Goal: Check status: Check status

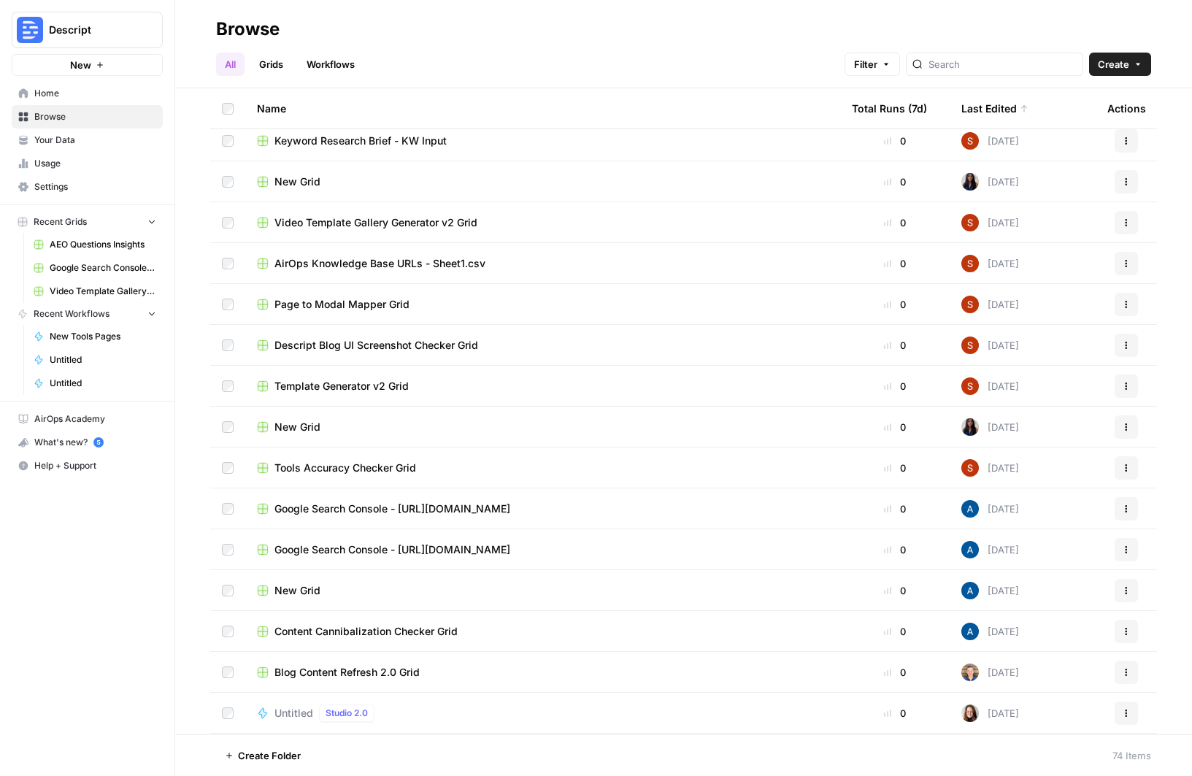
scroll to position [420, 0]
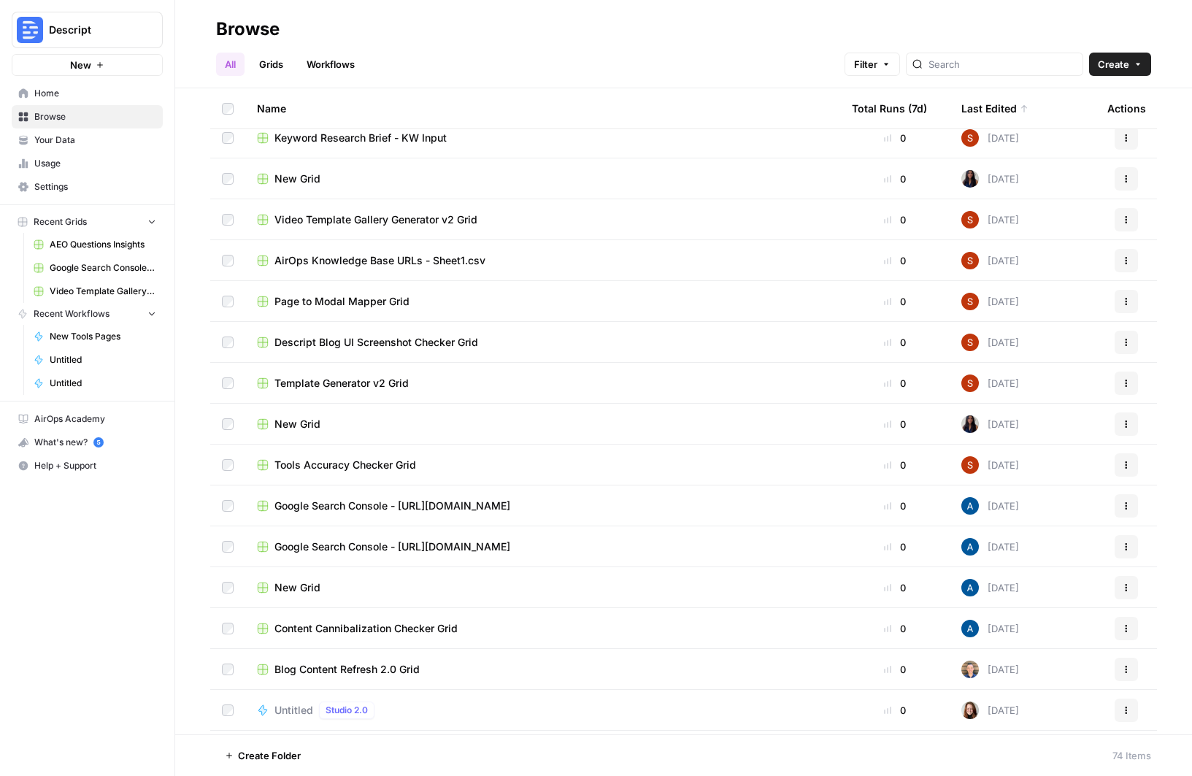
click at [388, 664] on span "Blog Content Refresh 2.0 Grid" at bounding box center [346, 669] width 145 height 15
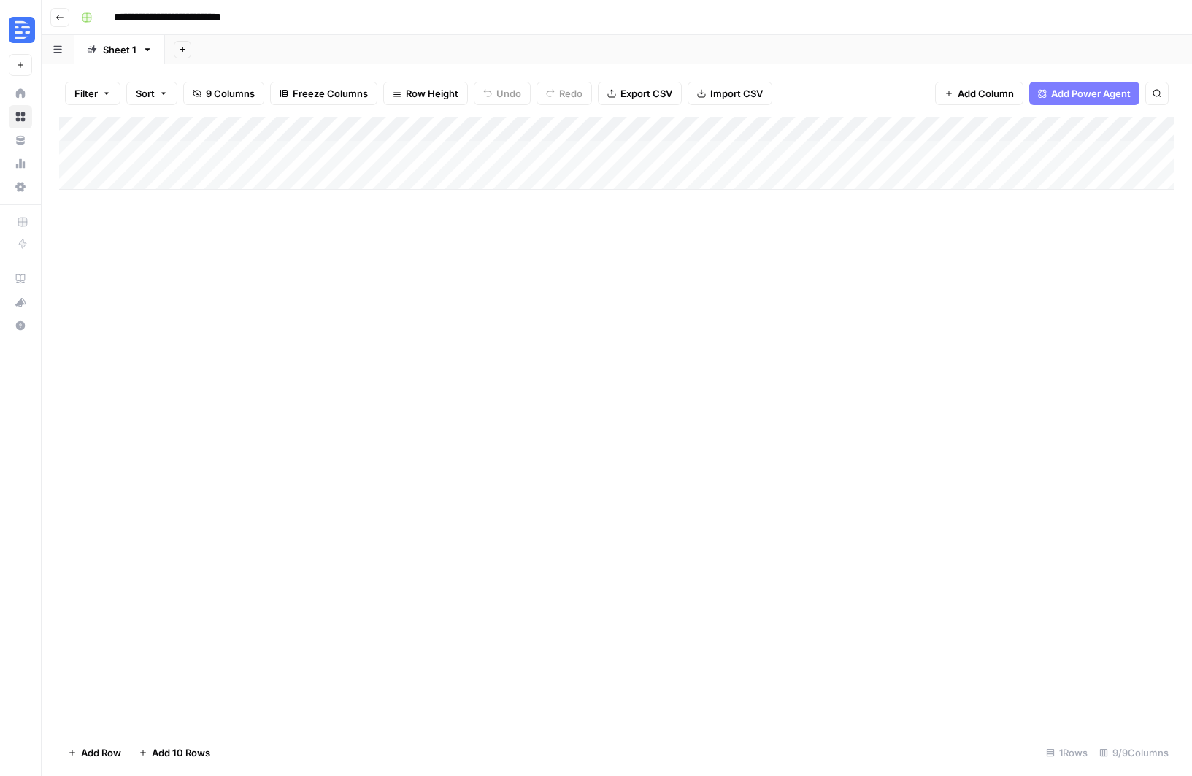
click at [60, 17] on icon "button" at bounding box center [59, 18] width 7 height 6
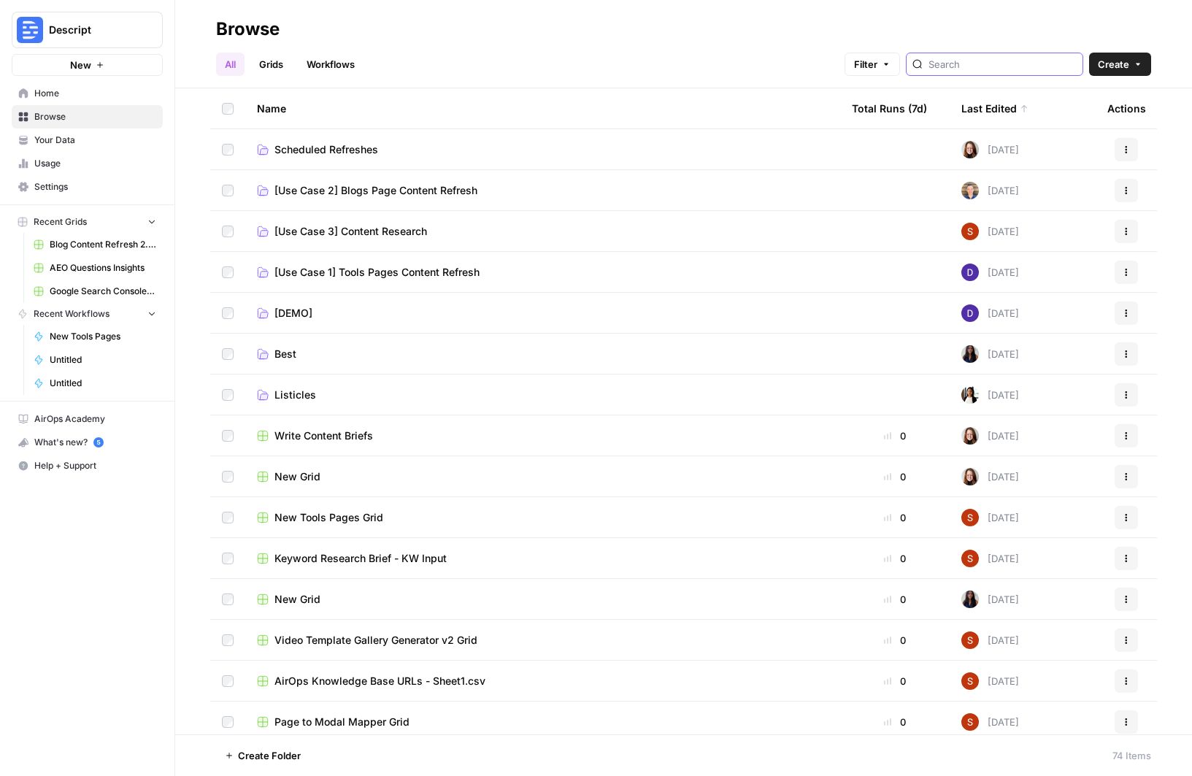
click at [997, 64] on input "search" at bounding box center [1002, 64] width 148 height 15
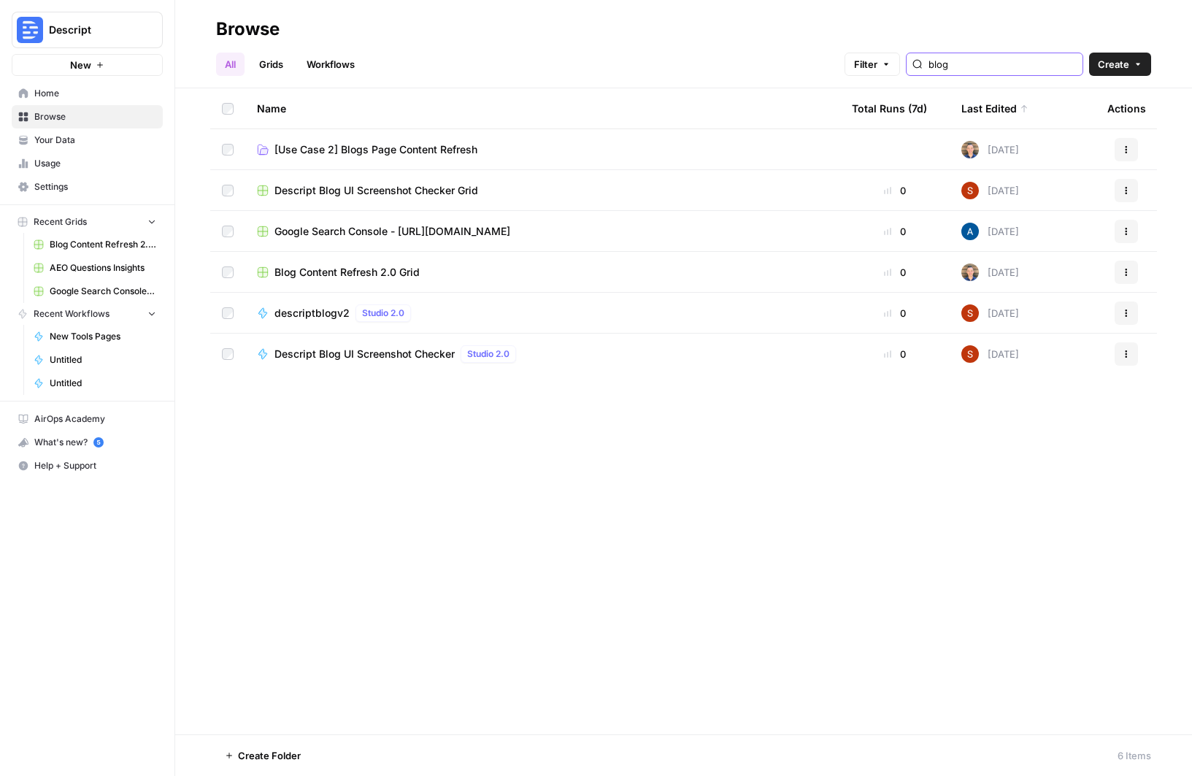
type input "blog"
click at [296, 308] on span "descriptblogv2" at bounding box center [311, 313] width 75 height 15
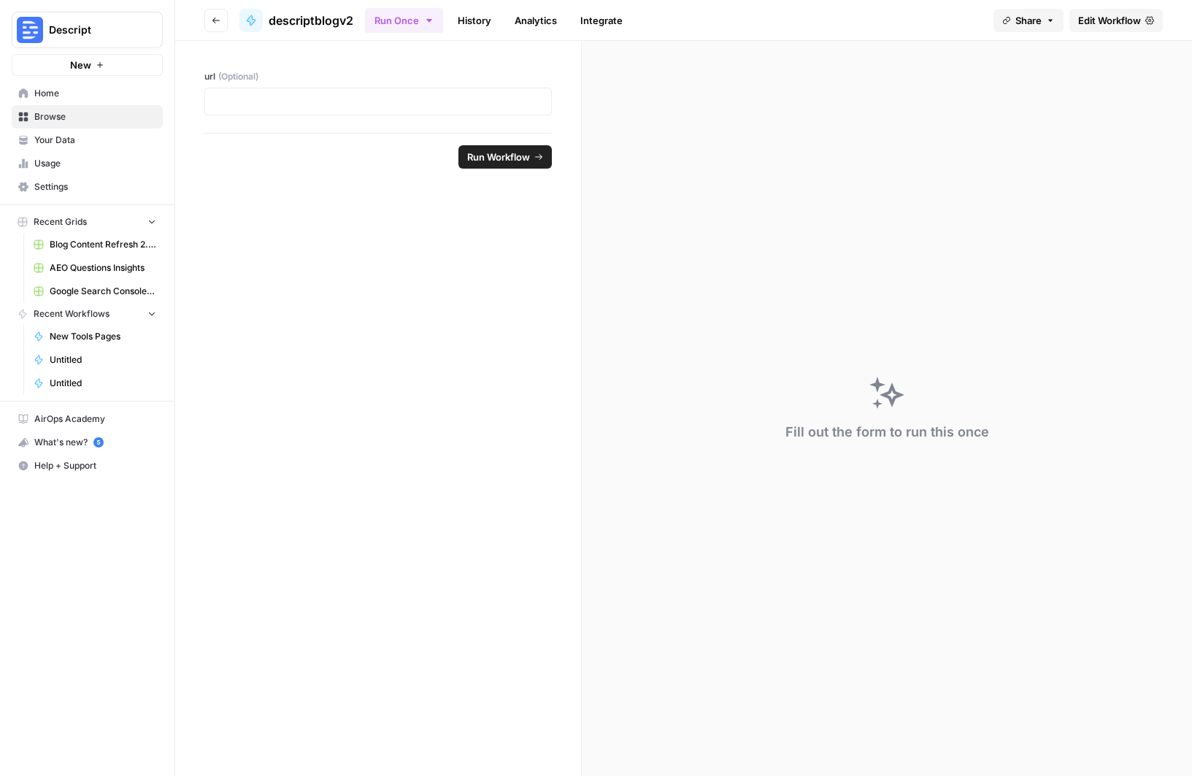
click at [492, 18] on link "History" at bounding box center [474, 20] width 51 height 23
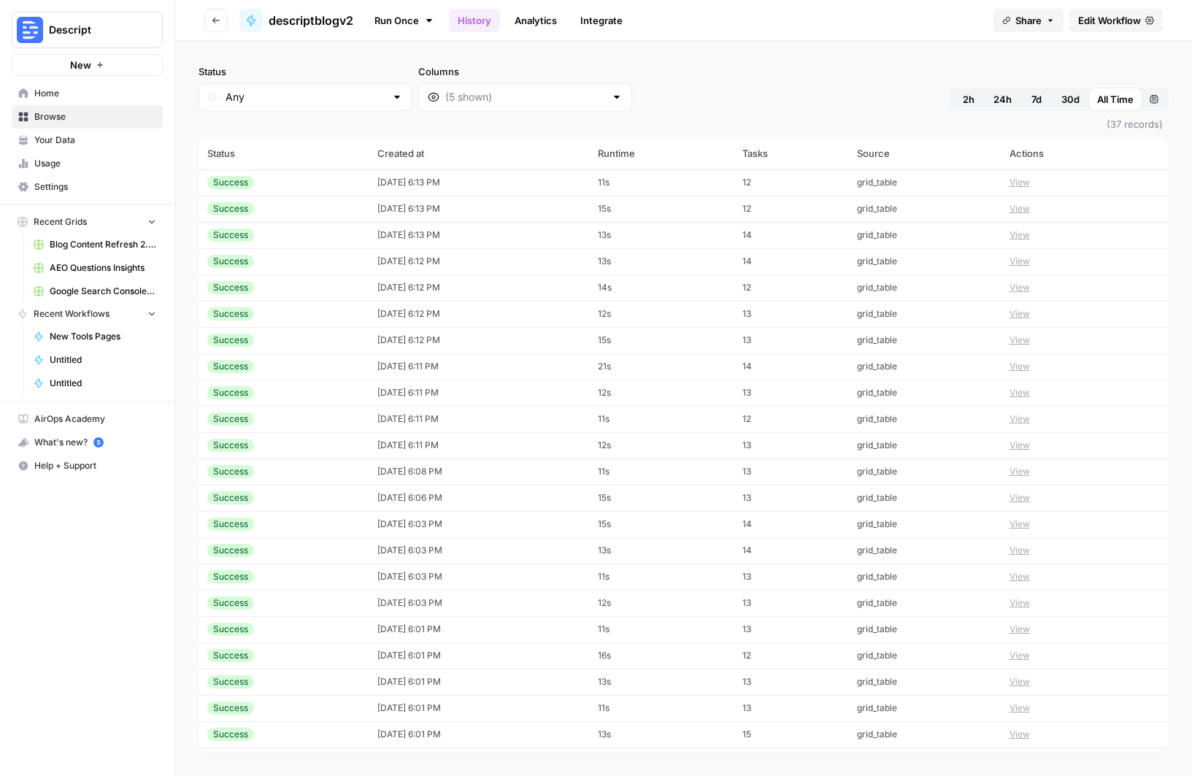
click at [455, 180] on td "[DATE] 6:13 PM" at bounding box center [478, 182] width 220 height 26
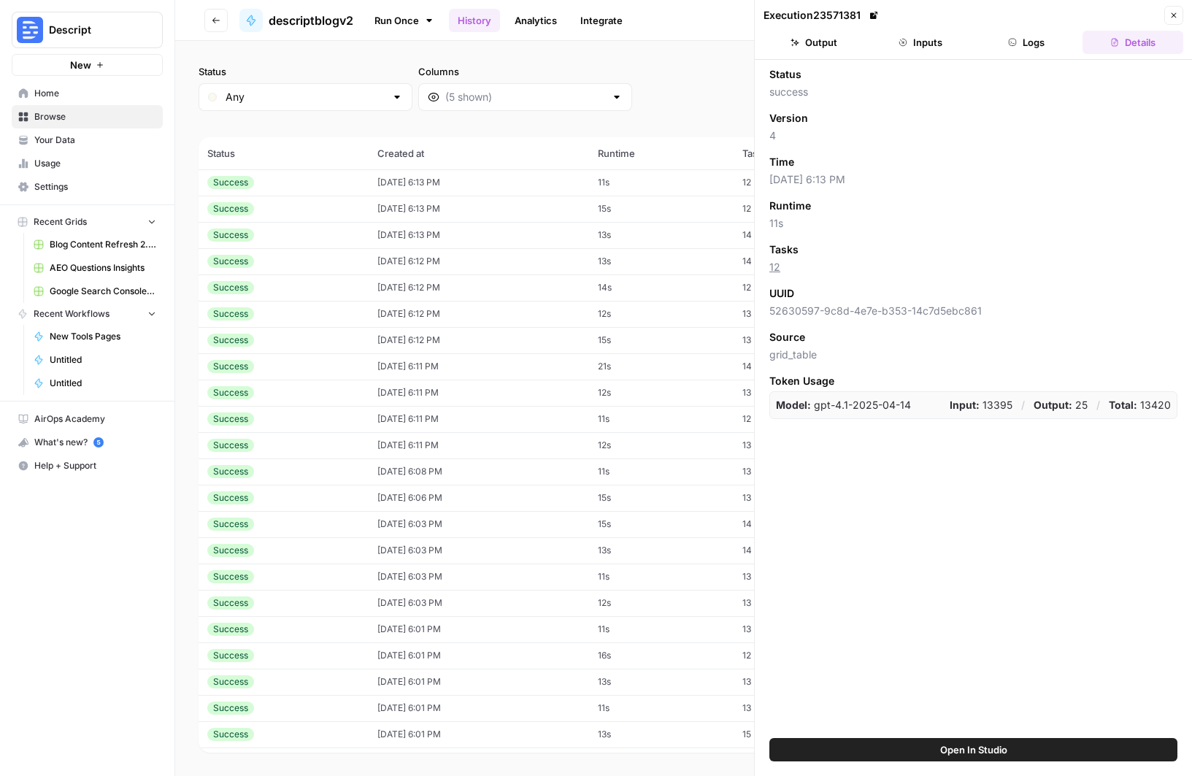
click at [1170, 15] on icon "button" at bounding box center [1173, 15] width 9 height 9
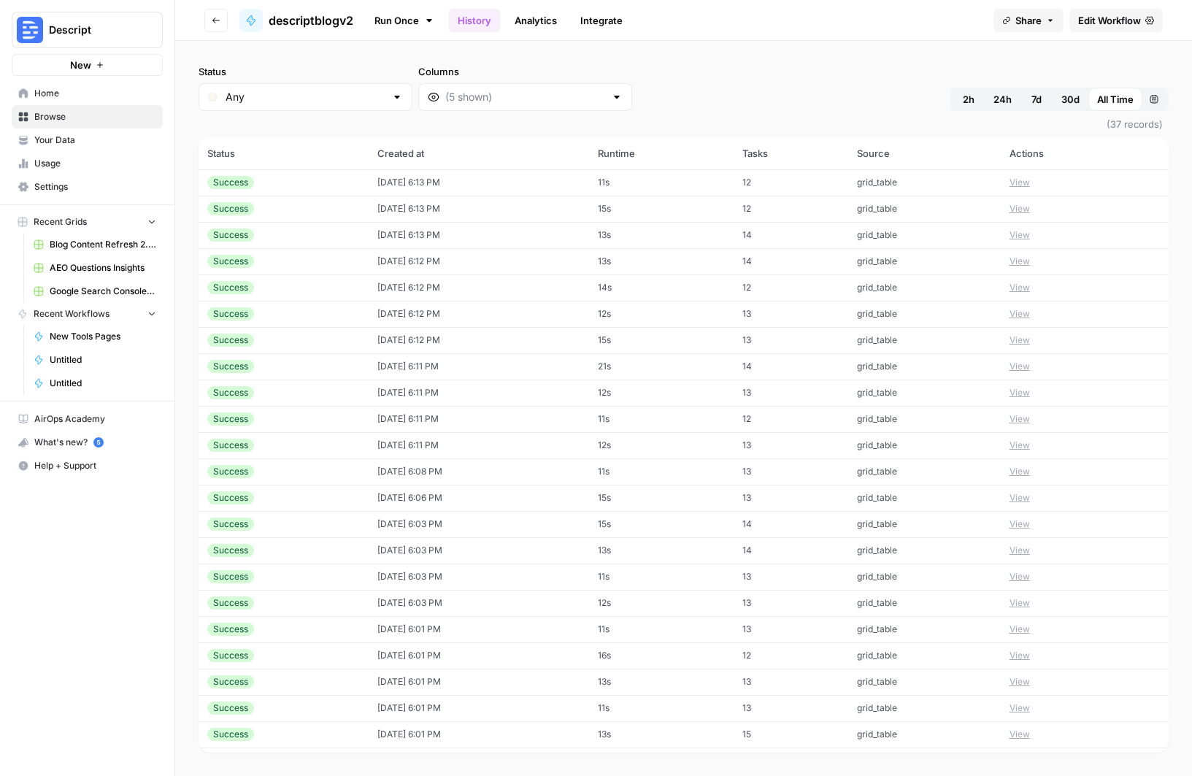
click at [1021, 178] on button "View" at bounding box center [1019, 182] width 20 height 13
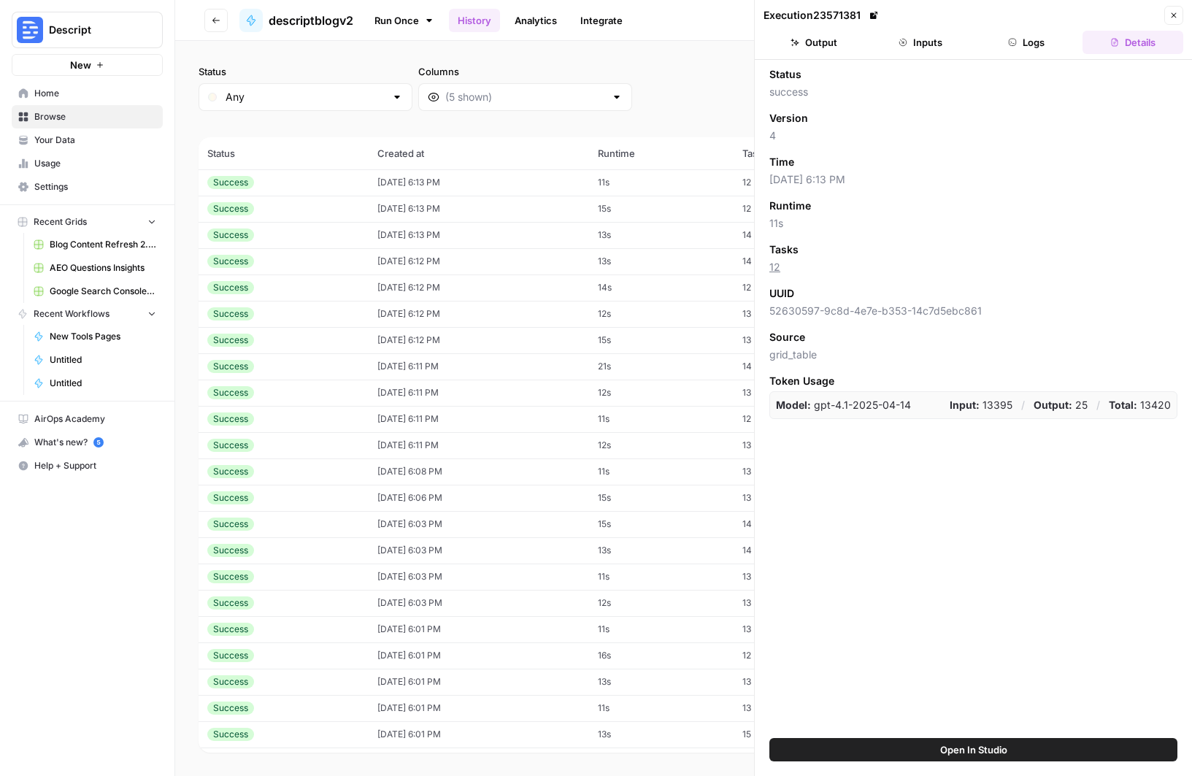
click at [1009, 45] on icon "button" at bounding box center [1012, 42] width 9 height 9
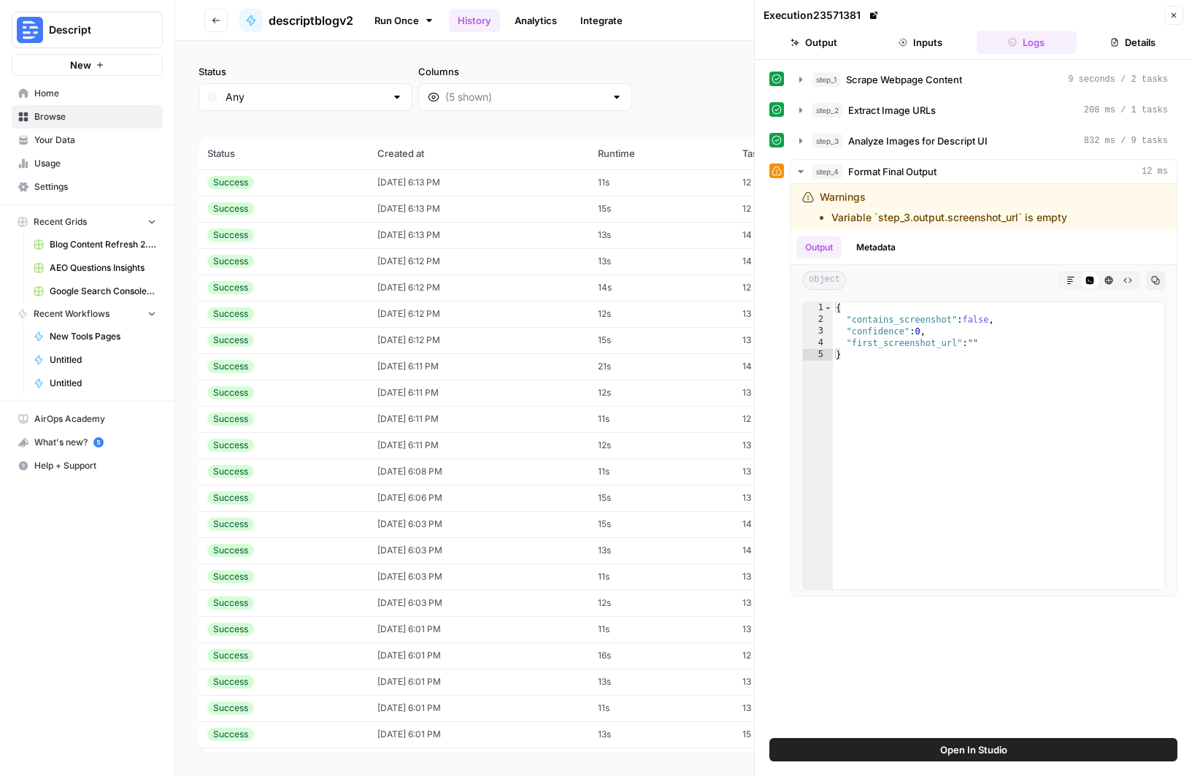
click at [1171, 13] on icon "button" at bounding box center [1173, 15] width 5 height 5
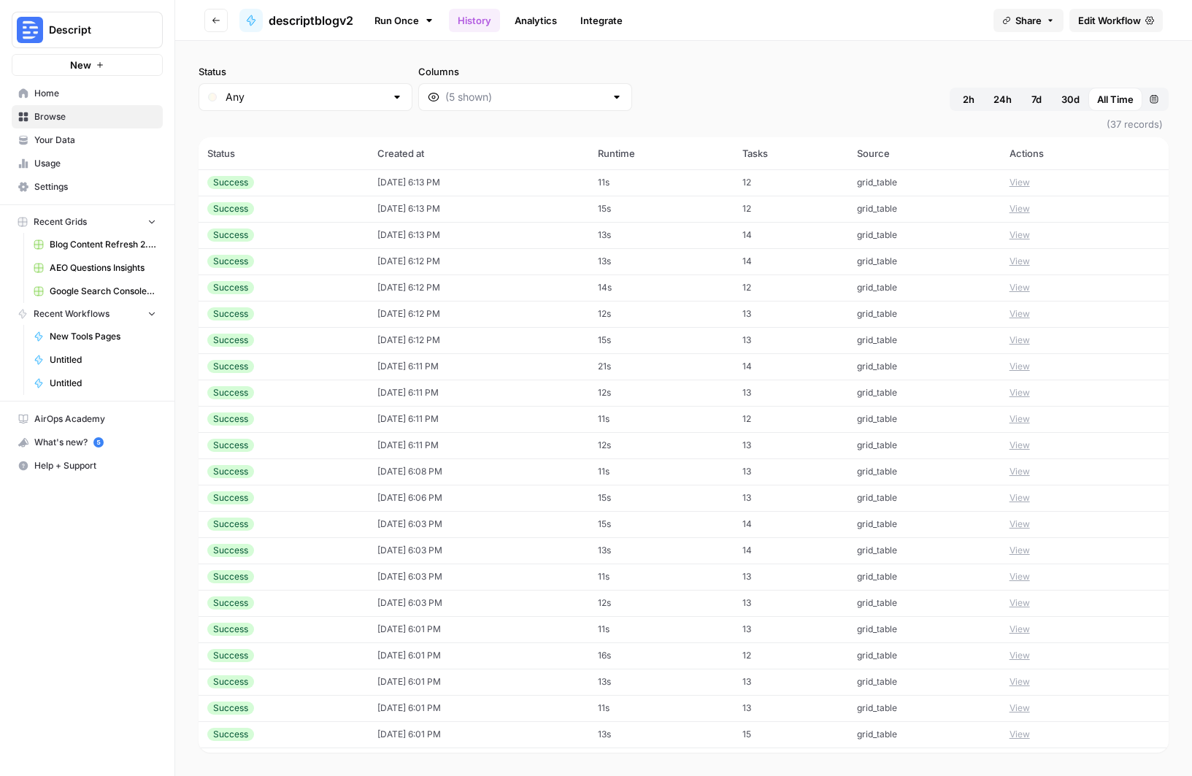
click at [208, 20] on button "Go back" at bounding box center [215, 20] width 23 height 23
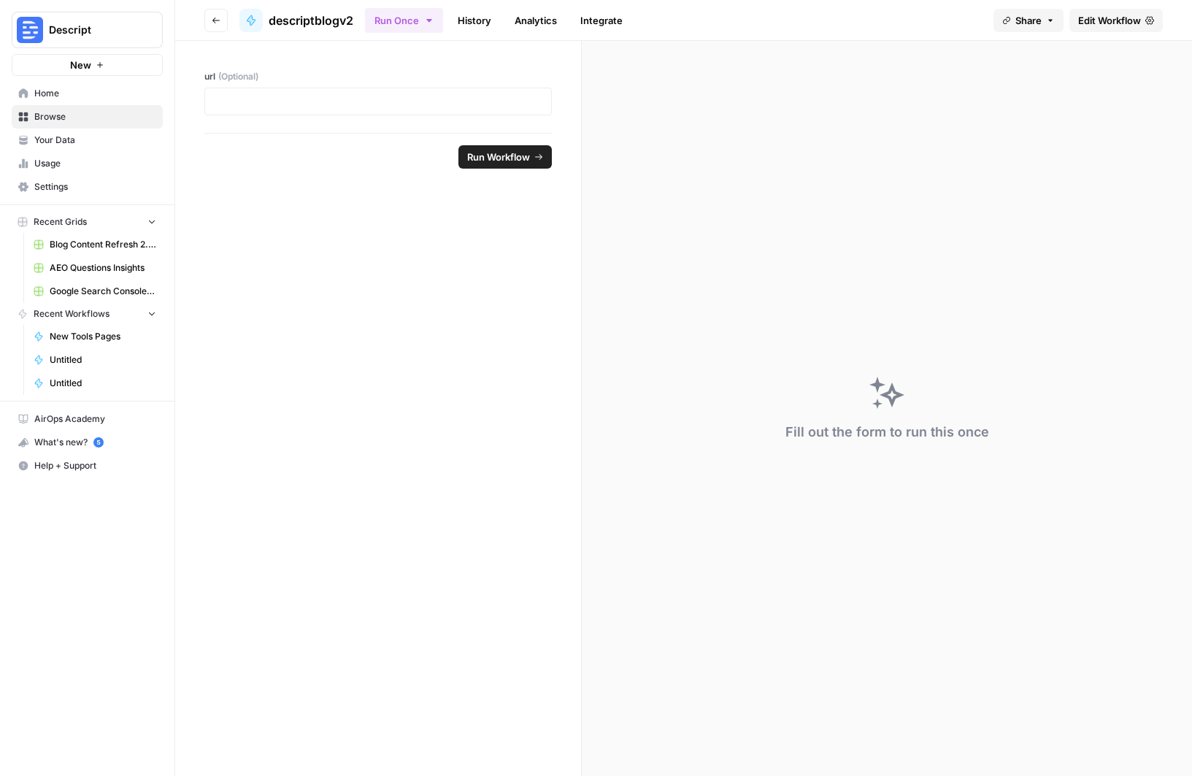
click at [214, 20] on icon "button" at bounding box center [216, 20] width 9 height 9
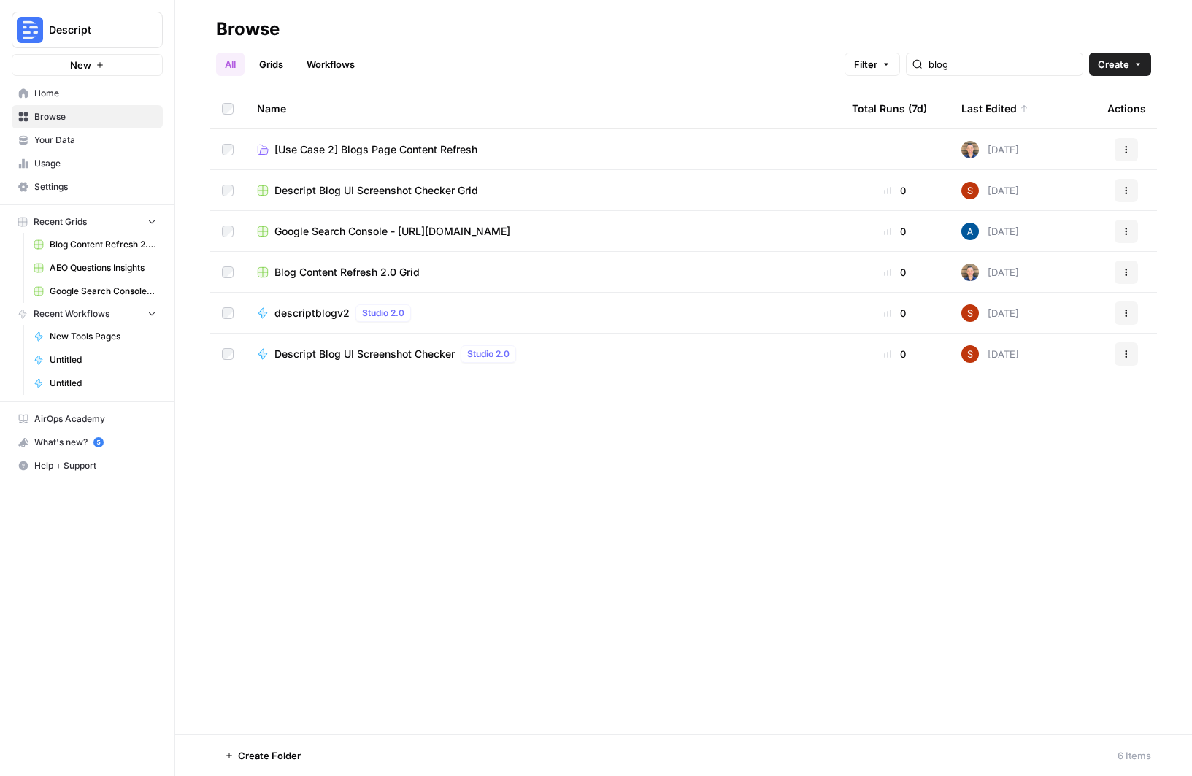
click at [433, 277] on div "Blog Content Refresh 2.0 Grid" at bounding box center [542, 272] width 571 height 15
